Goal: Transaction & Acquisition: Purchase product/service

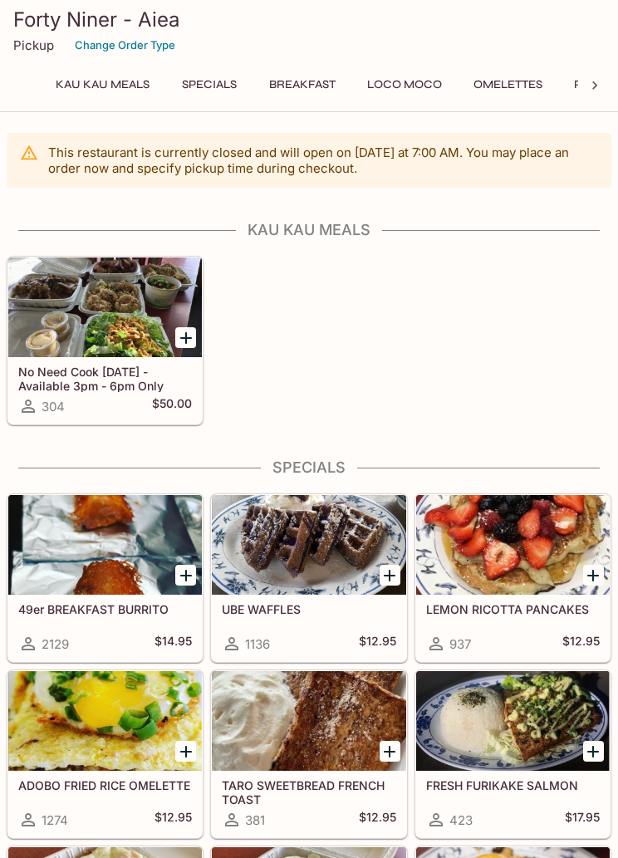
click at [101, 309] on div at bounding box center [105, 307] width 194 height 100
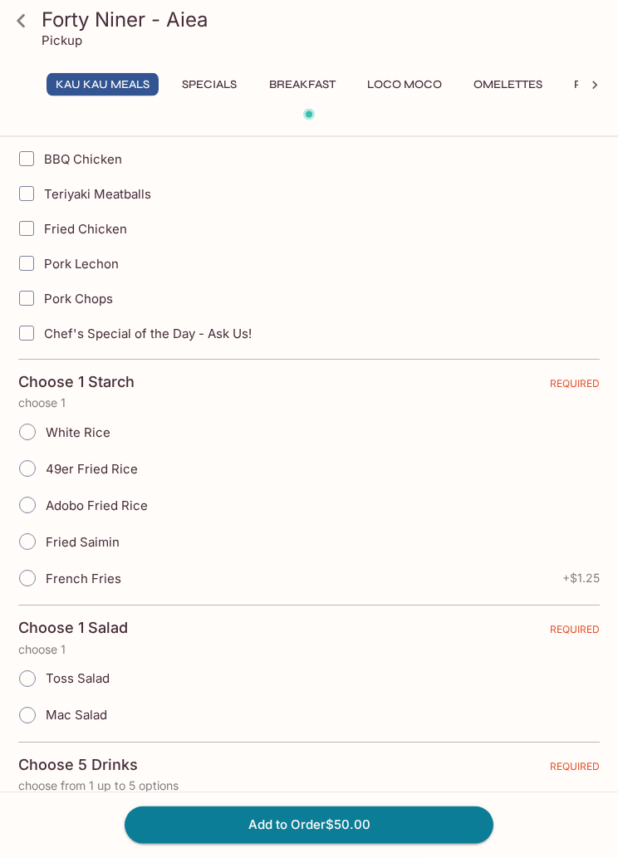
scroll to position [556, 0]
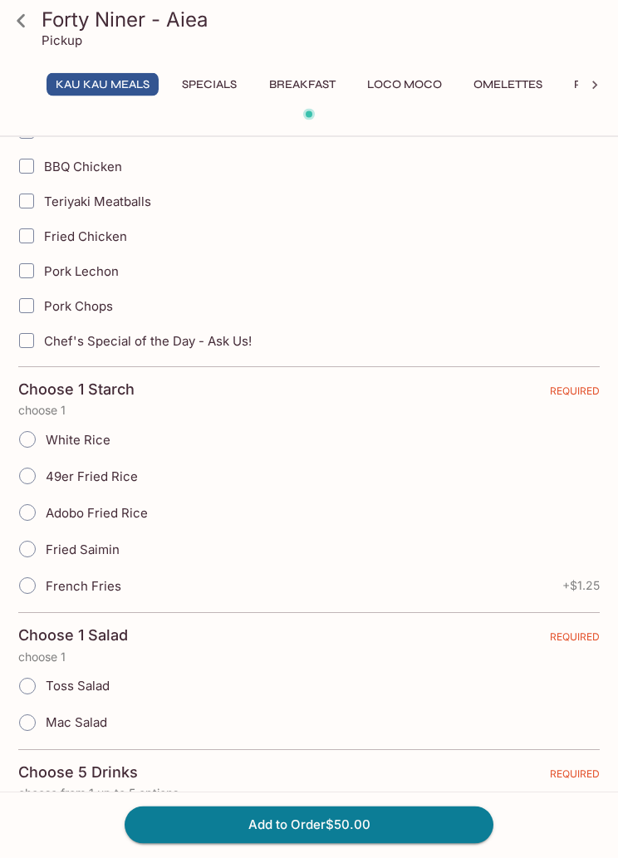
click at [306, 94] on button "Breakfast" at bounding box center [302, 84] width 85 height 23
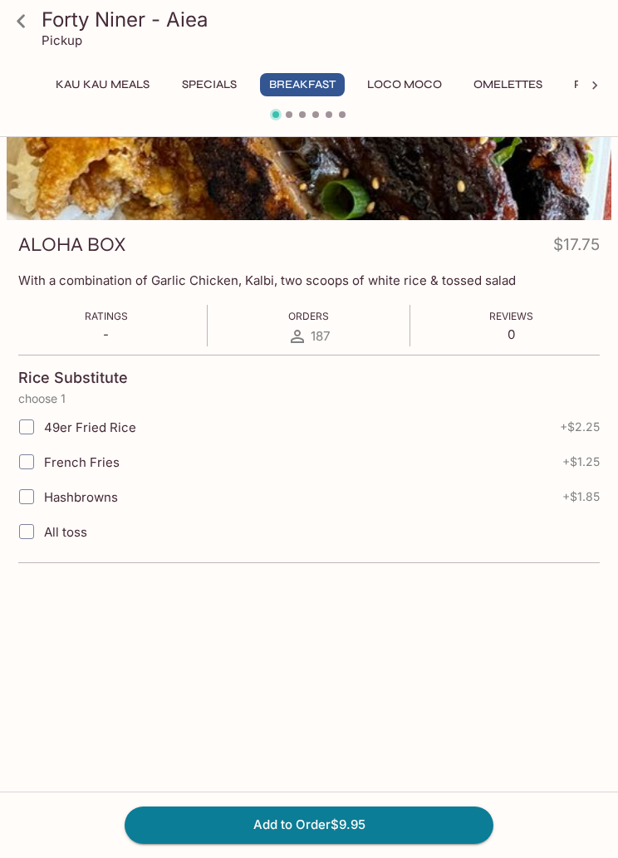
radio input "true"
click at [308, 78] on button "Breakfast" at bounding box center [302, 84] width 85 height 23
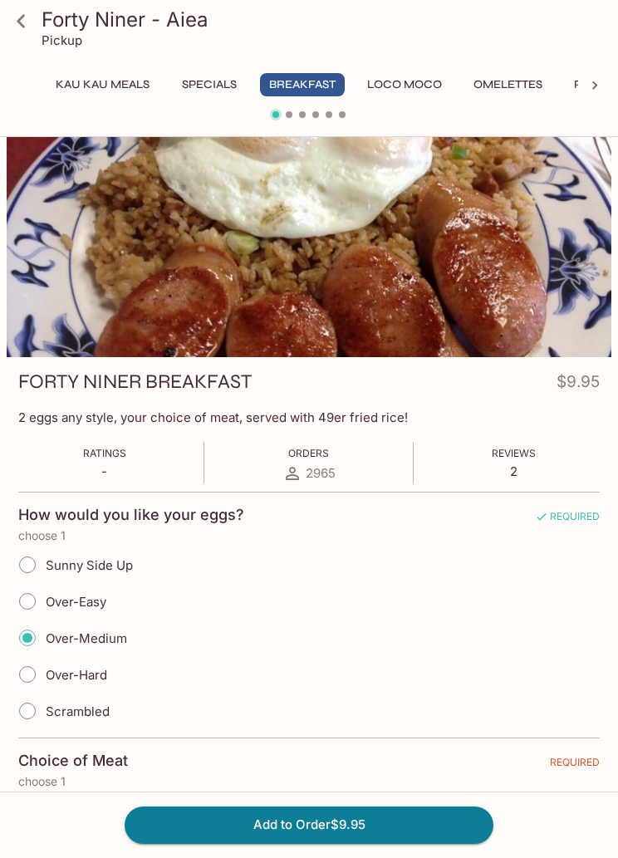
scroll to position [0, 0]
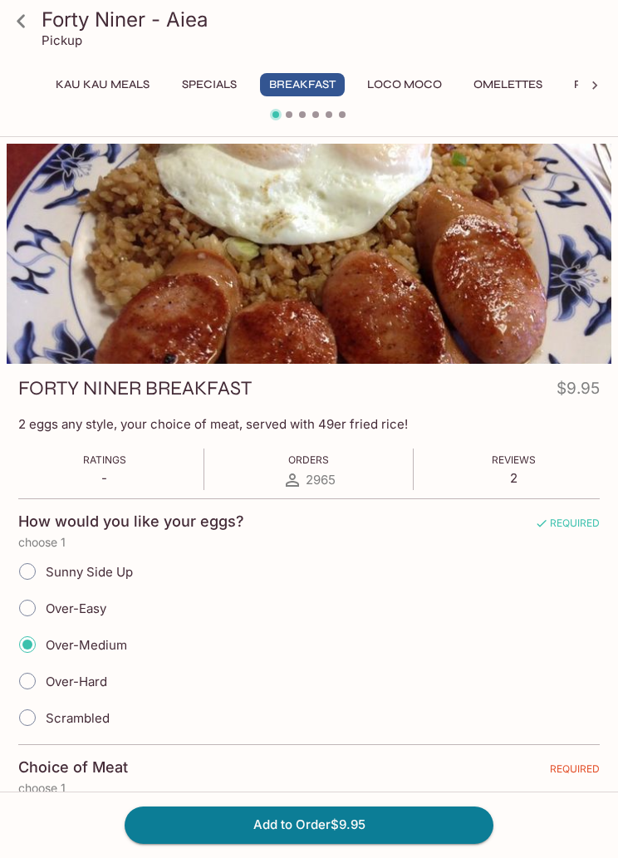
click at [584, 90] on div at bounding box center [594, 85] width 33 height 25
click at [589, 86] on icon at bounding box center [594, 85] width 17 height 17
click at [201, 89] on button "Favorites" at bounding box center [199, 84] width 81 height 23
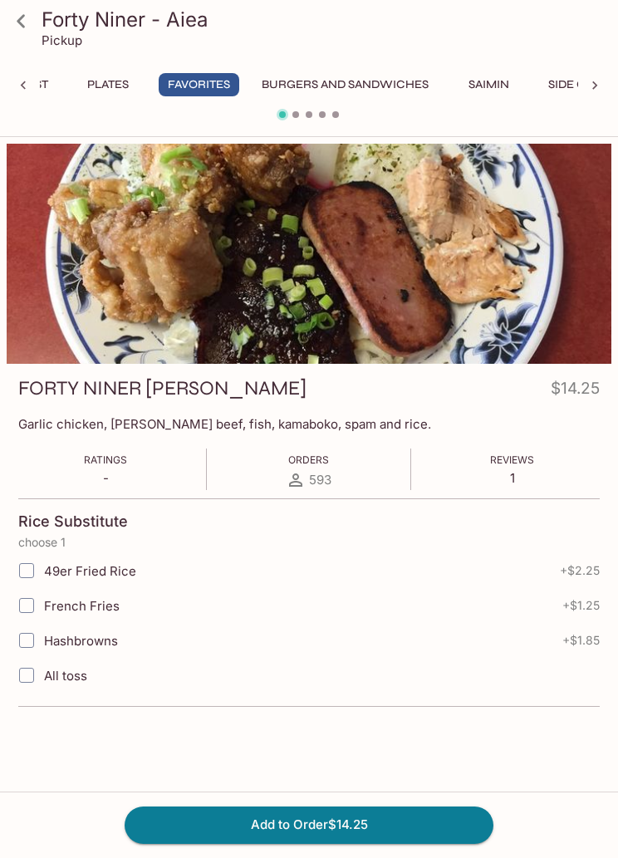
click at [601, 91] on icon at bounding box center [594, 85] width 17 height 17
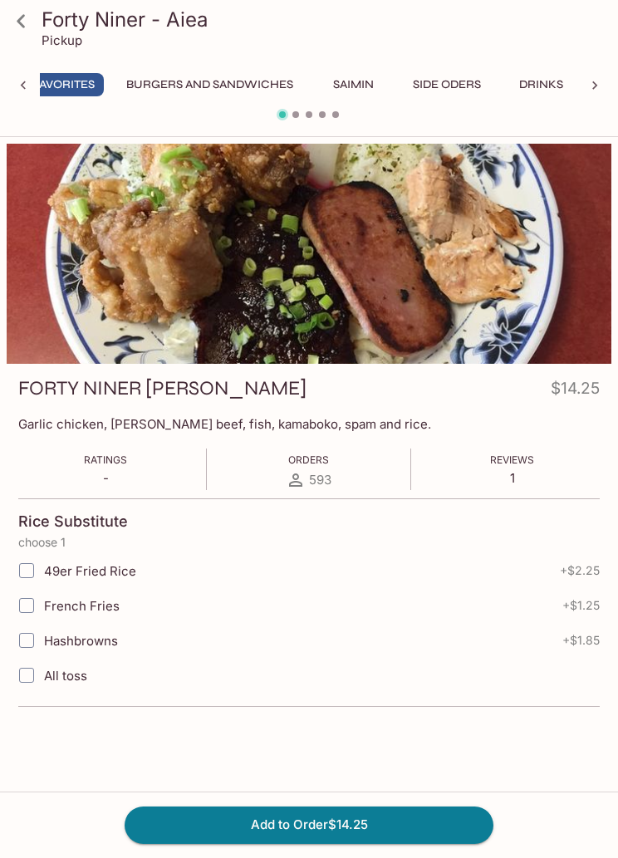
scroll to position [0, 1038]
click at [439, 86] on button "Side Oders" at bounding box center [447, 84] width 86 height 23
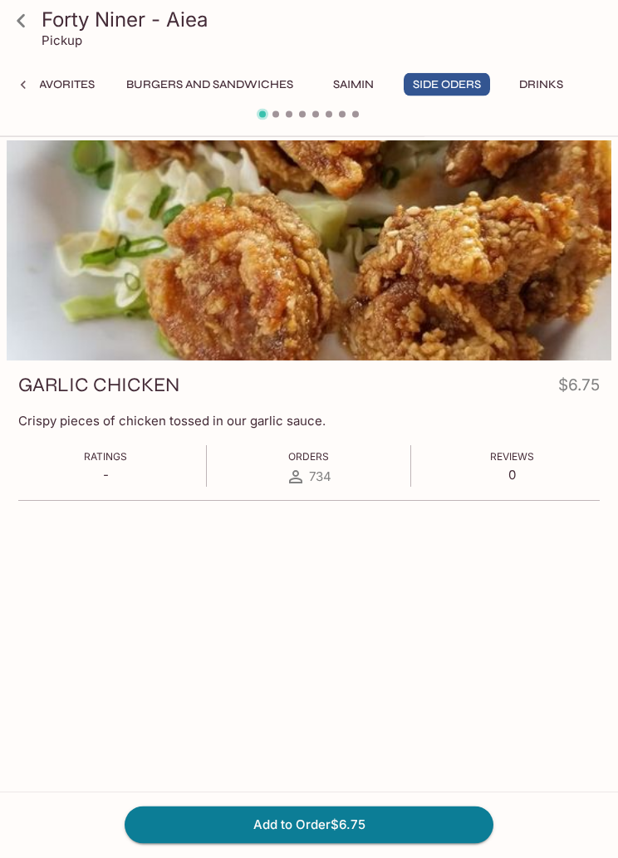
scroll to position [0, 0]
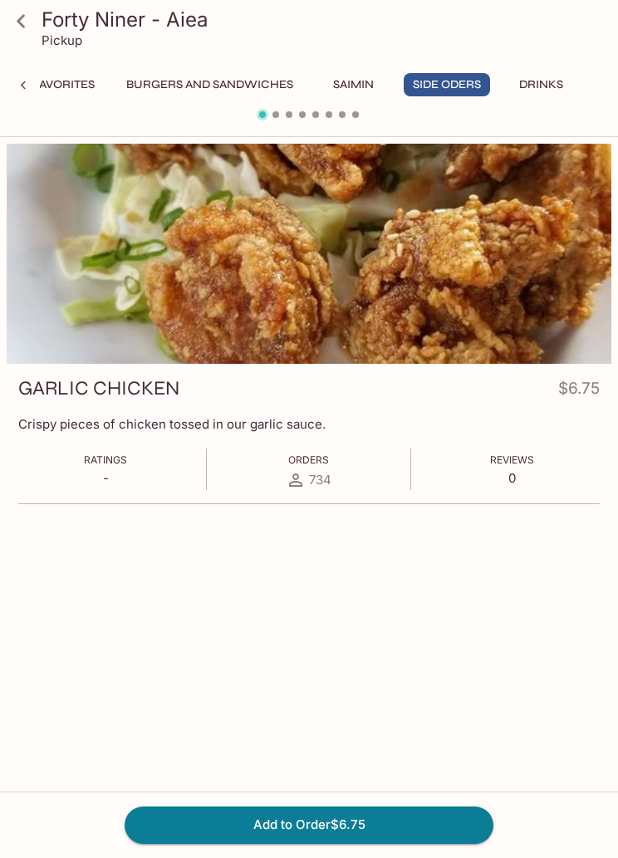
click at [38, 17] on link at bounding box center [21, 21] width 42 height 42
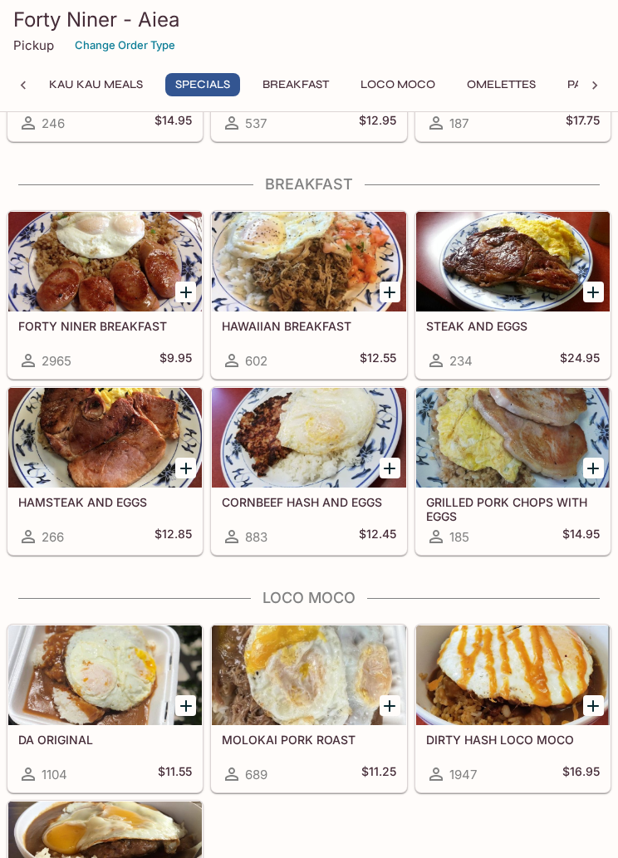
click at [303, 444] on div at bounding box center [309, 438] width 194 height 100
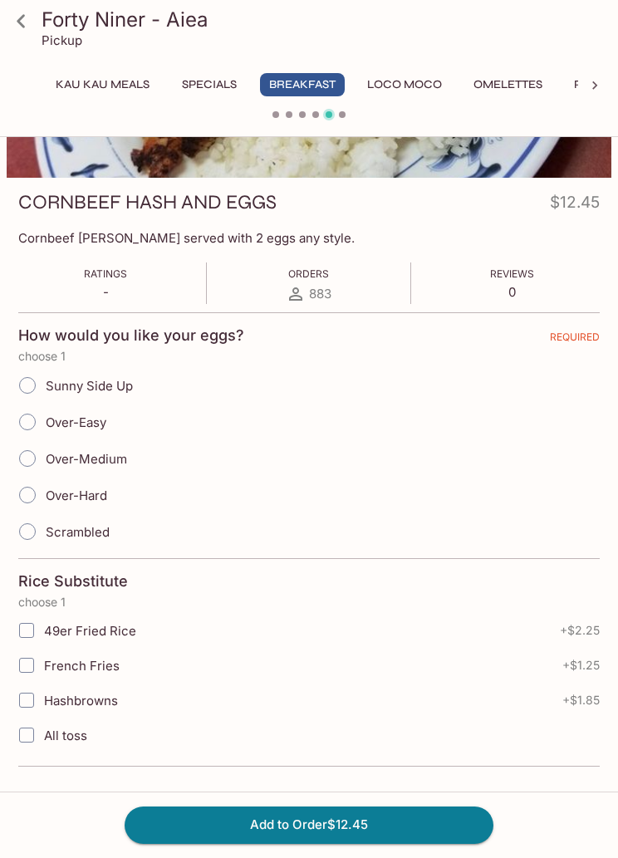
click at [33, 704] on input "Hashbrowns" at bounding box center [26, 700] width 33 height 33
checkbox input "true"
